Goal: Entertainment & Leisure: Consume media (video, audio)

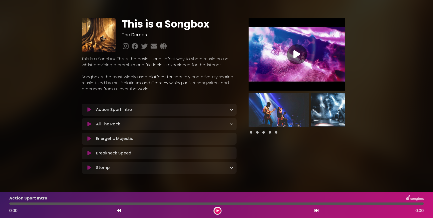
click at [187, 109] on div "Action Sport Intro Loading Track..." at bounding box center [163, 110] width 139 height 6
click at [232, 110] on icon at bounding box center [231, 109] width 4 height 4
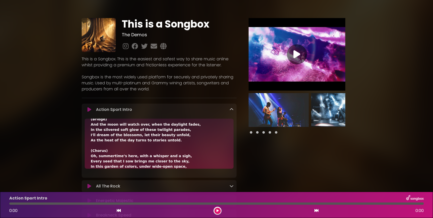
scroll to position [178, 0]
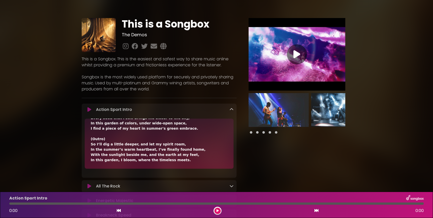
click at [232, 109] on icon at bounding box center [231, 109] width 4 height 4
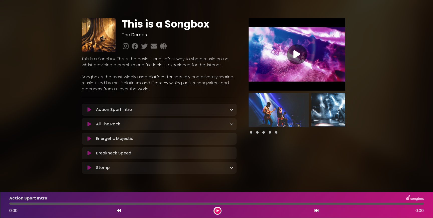
click at [90, 110] on icon at bounding box center [89, 109] width 4 height 5
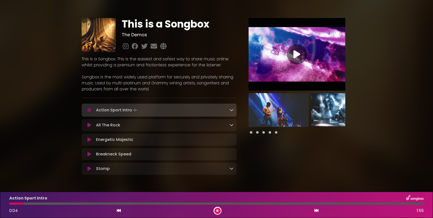
click at [90, 110] on icon at bounding box center [89, 110] width 3 height 5
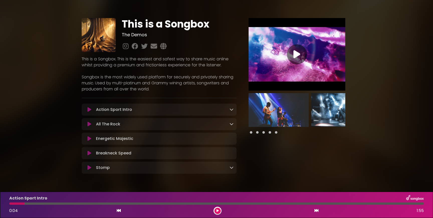
click at [297, 55] on icon at bounding box center [296, 54] width 7 height 9
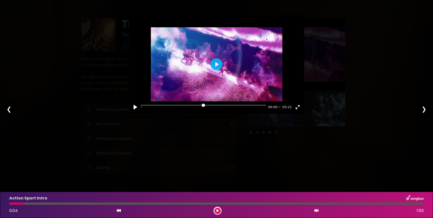
click at [304, 100] on div "Pause Play % buffered 00:00 00:00 03:21 Exit fullscreen Enter fullscreen Play ❮…" at bounding box center [216, 109] width 433 height 218
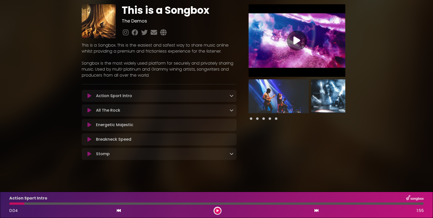
scroll to position [14, 0]
click at [231, 153] on icon at bounding box center [231, 154] width 4 height 4
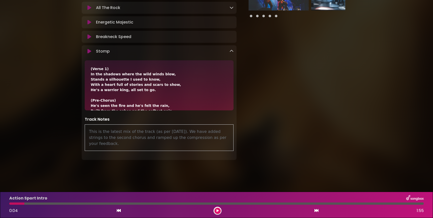
scroll to position [0, 0]
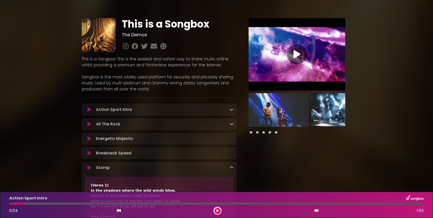
click at [232, 123] on icon at bounding box center [231, 124] width 4 height 4
